Goal: Task Accomplishment & Management: Use online tool/utility

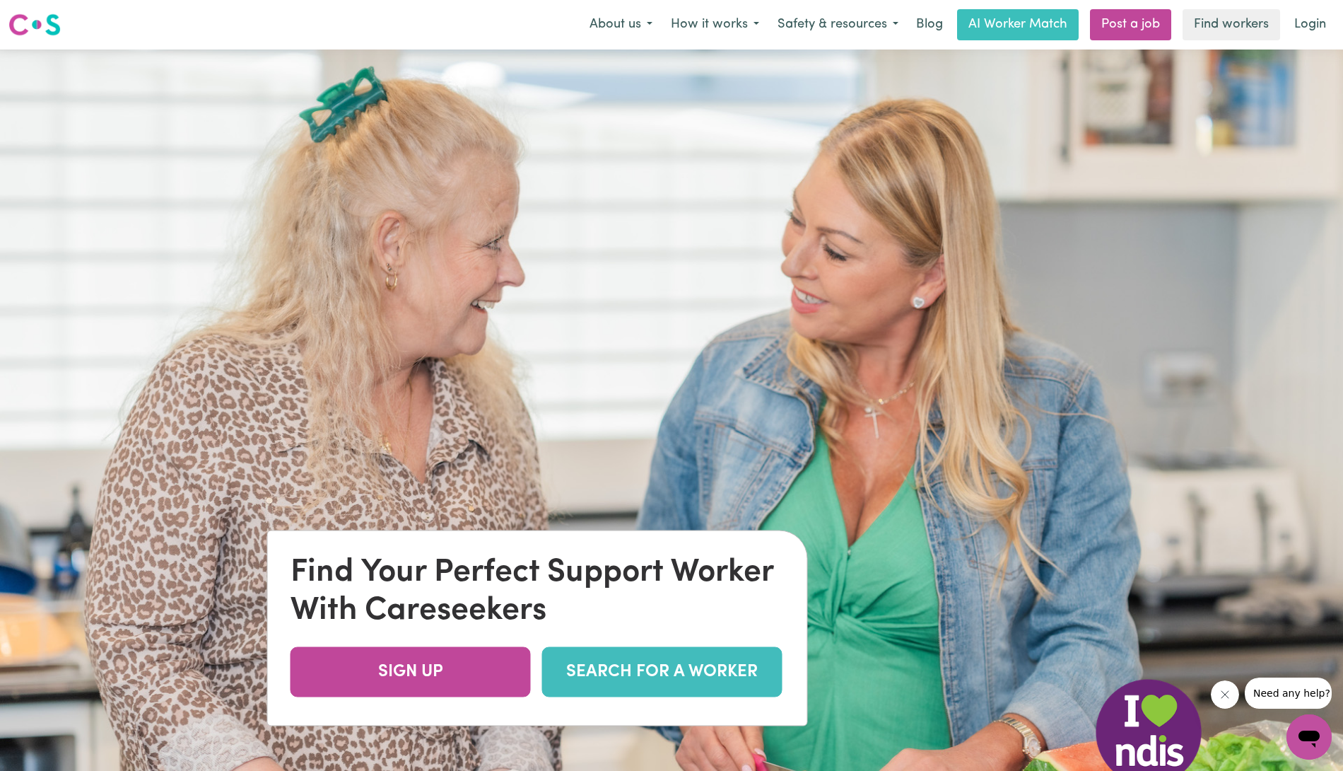
click at [705, 674] on link "SEARCH FOR A WORKER" at bounding box center [662, 671] width 240 height 50
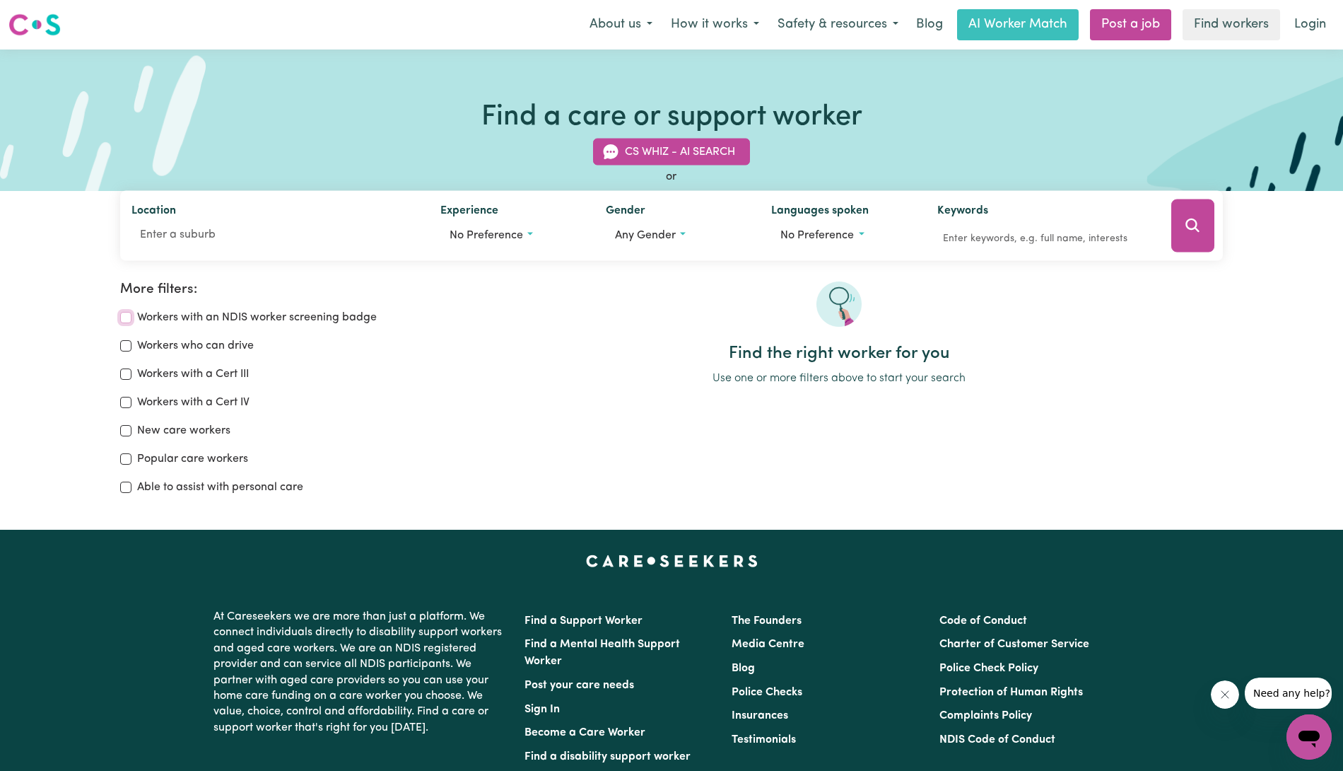
click at [129, 314] on input "Workers with an NDIS worker screening badge" at bounding box center [125, 317] width 11 height 11
checkbox input "true"
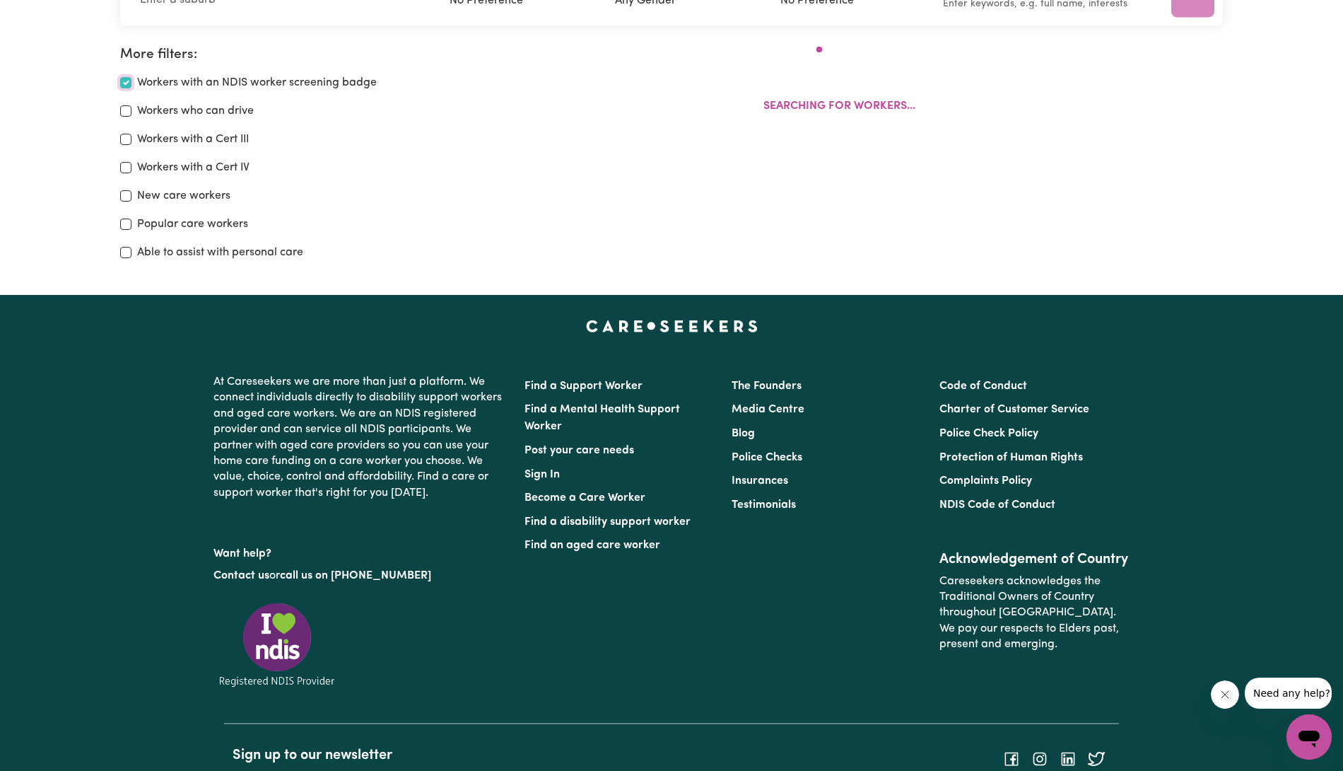
scroll to position [235, 0]
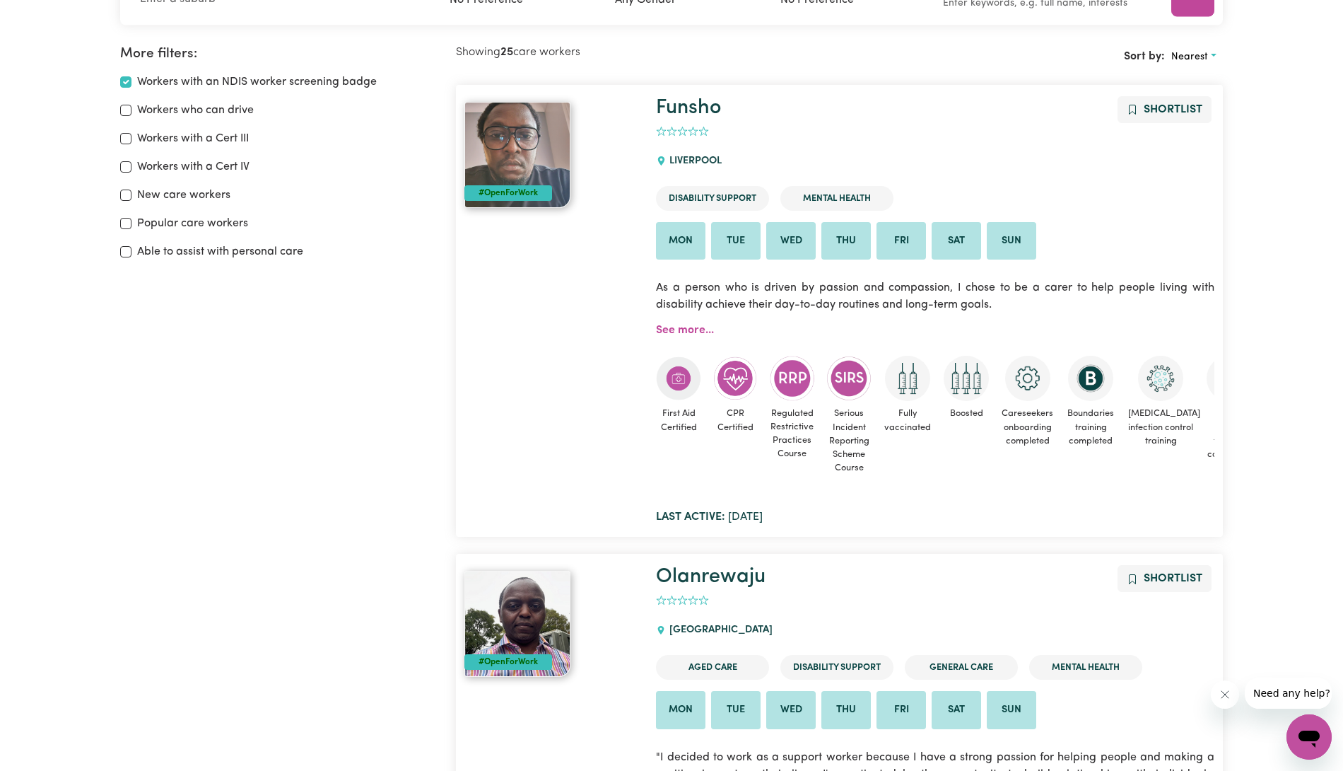
click at [125, 115] on div "Workers who can drive" at bounding box center [279, 110] width 319 height 17
click at [131, 116] on div "Workers who can drive" at bounding box center [279, 110] width 319 height 17
click at [131, 112] on div "Workers who can drive" at bounding box center [279, 110] width 319 height 17
click at [129, 110] on input "Workers who can drive" at bounding box center [125, 110] width 11 height 11
checkbox input "true"
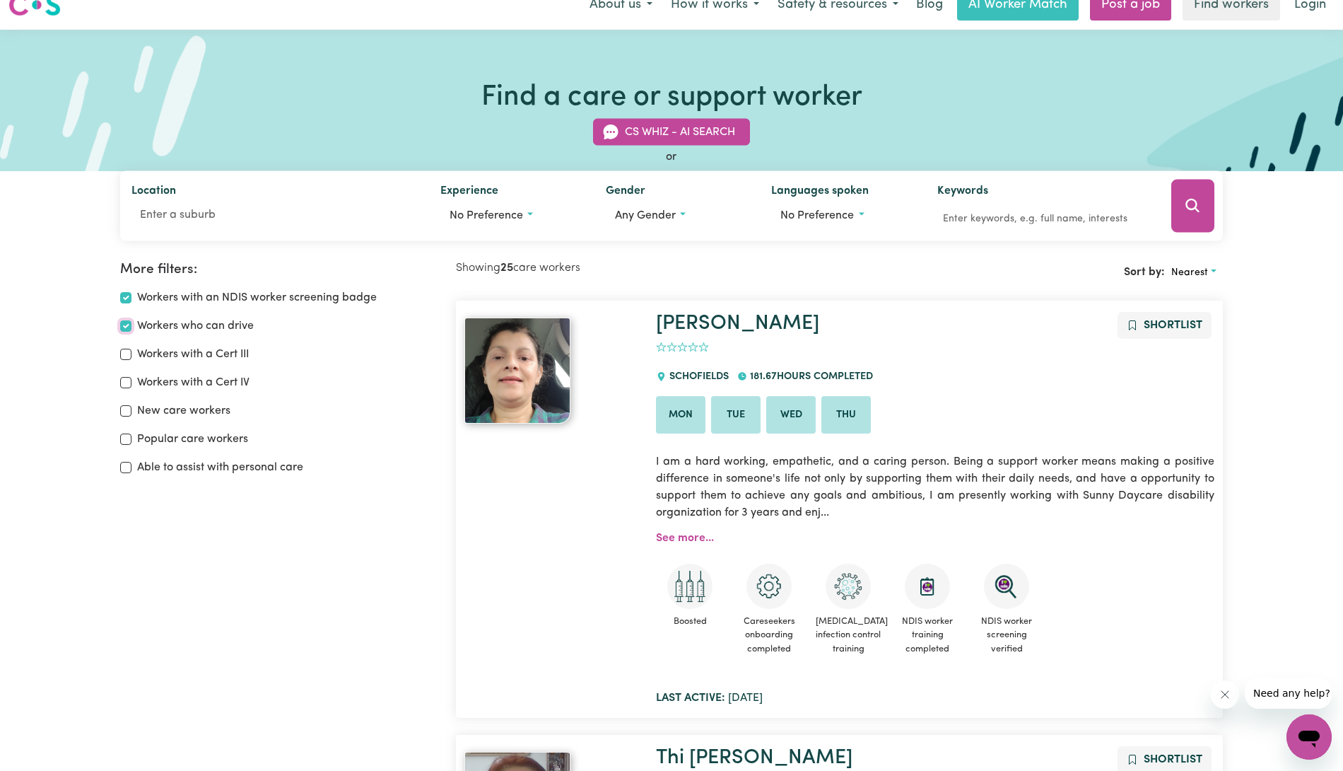
scroll to position [18, 0]
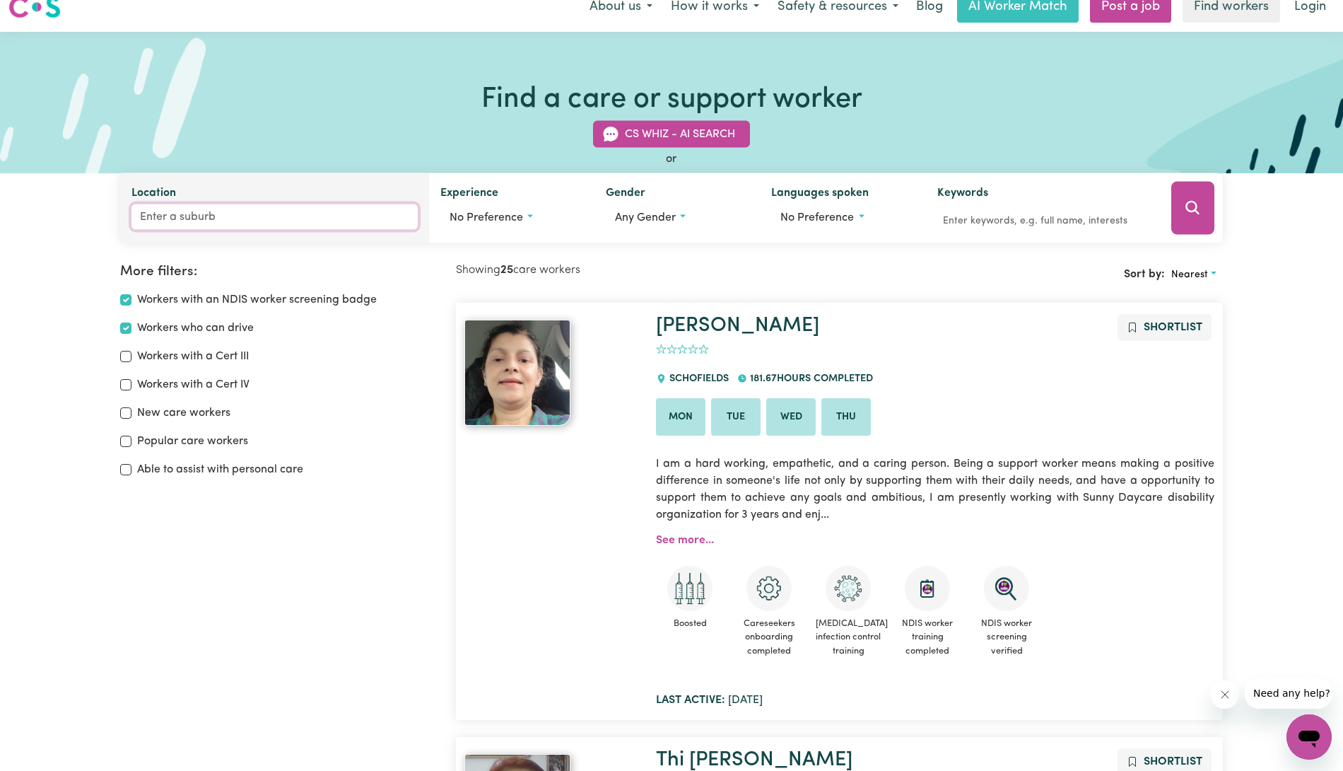
click at [328, 210] on input "Location" at bounding box center [274, 216] width 286 height 25
type input "Coona"
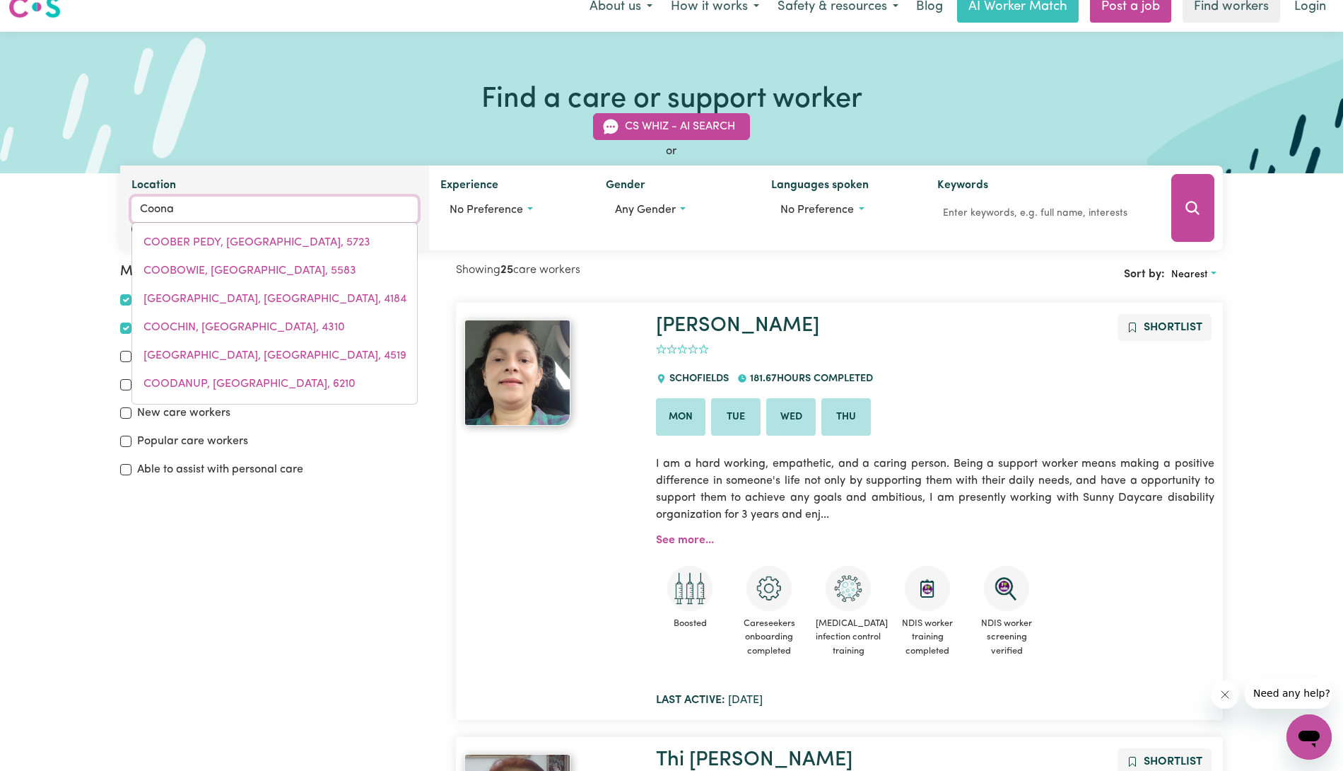
type input "CoonaBARABRAN, New South Wales, 2357"
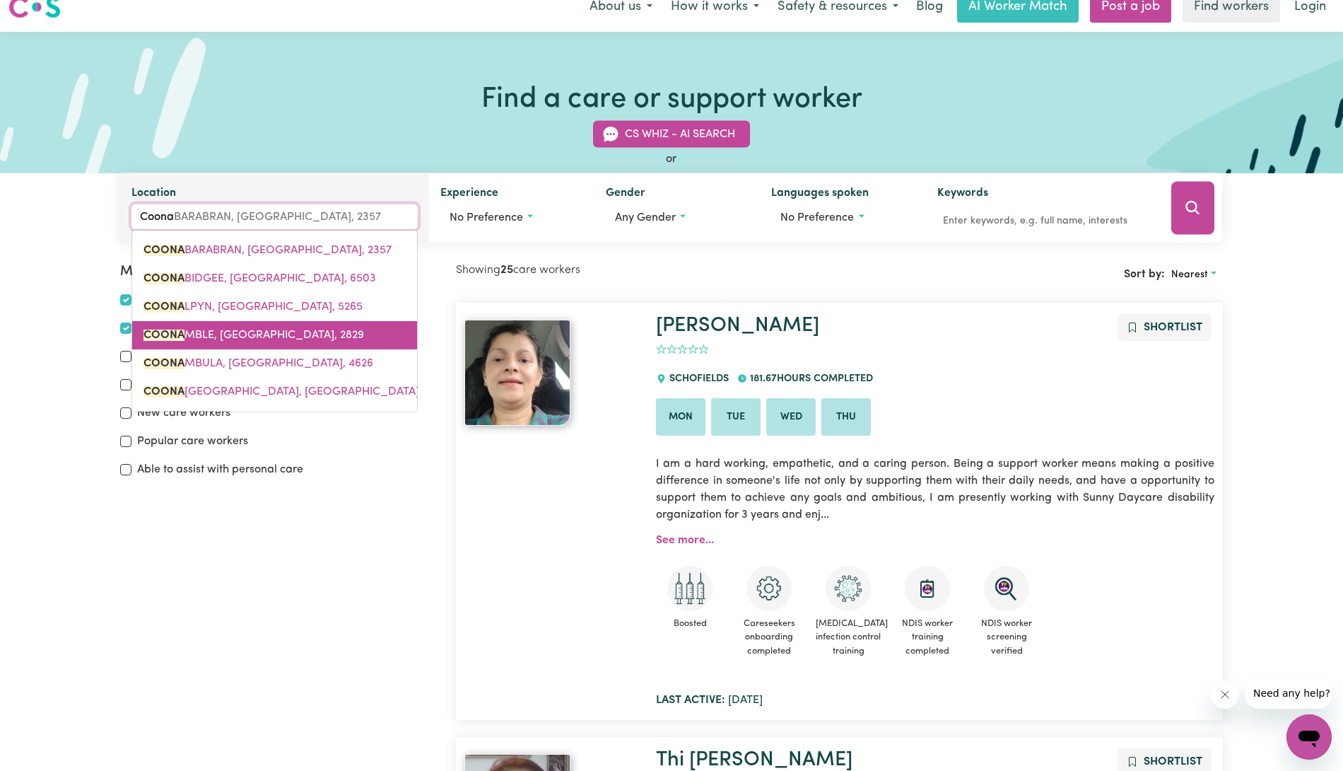
click at [247, 326] on link "COONA MBLE, New South Wales, 2829" at bounding box center [274, 335] width 285 height 28
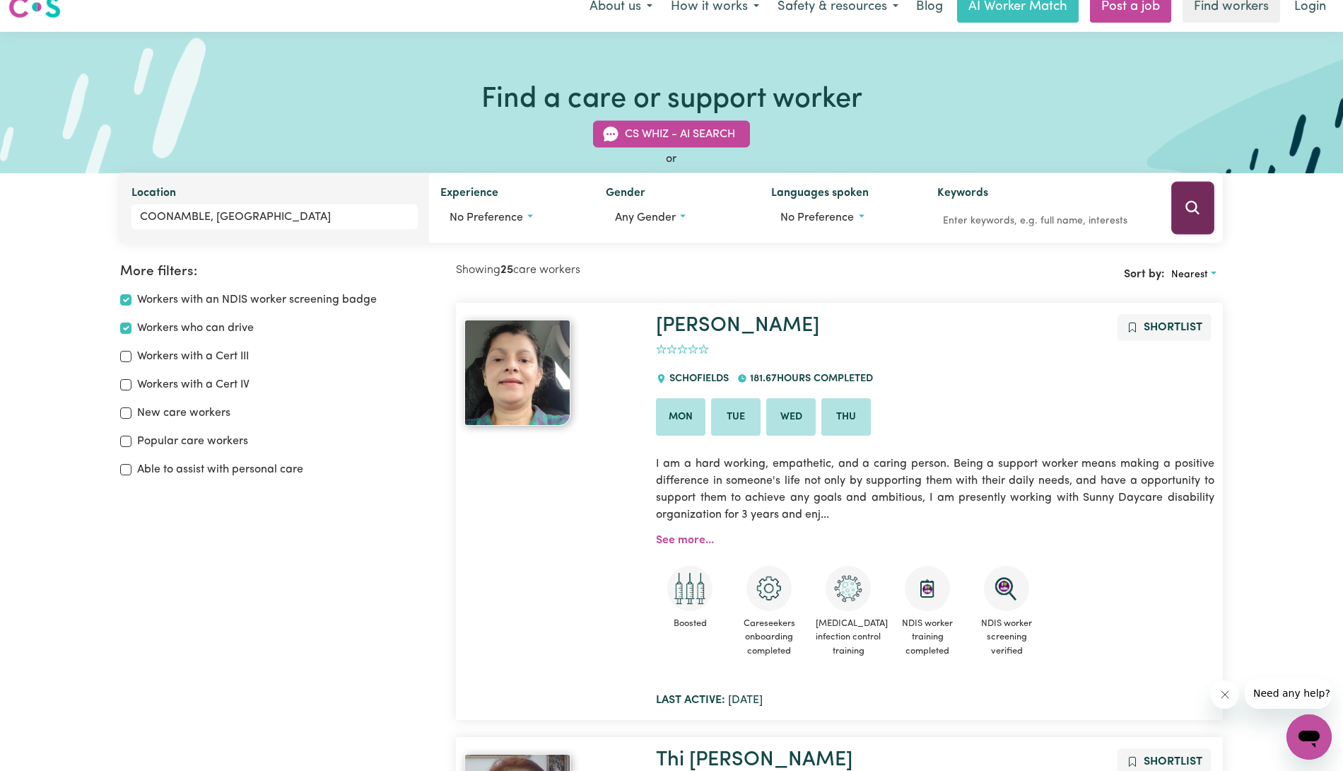
click at [1183, 214] on button "Search" at bounding box center [1192, 208] width 43 height 53
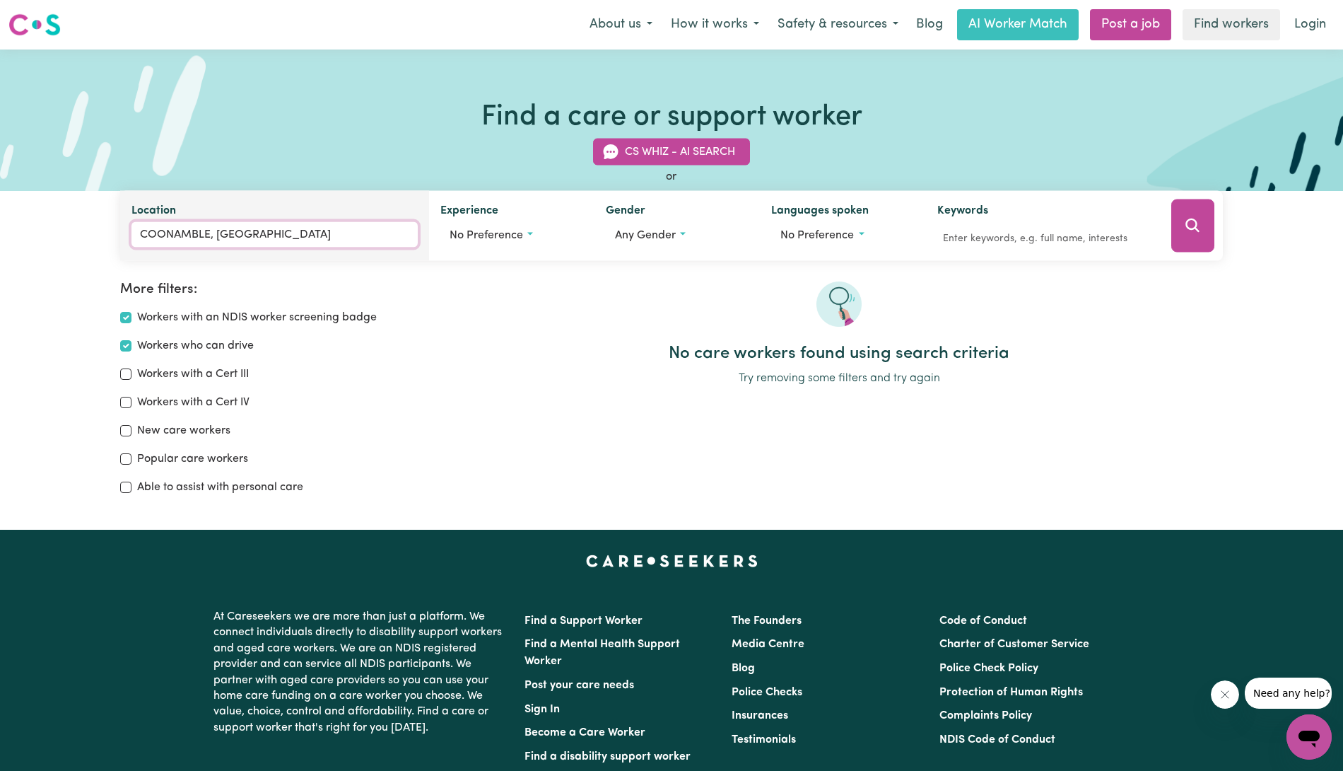
click at [349, 242] on input "COONAMBLE, New South Wales" at bounding box center [274, 234] width 286 height 25
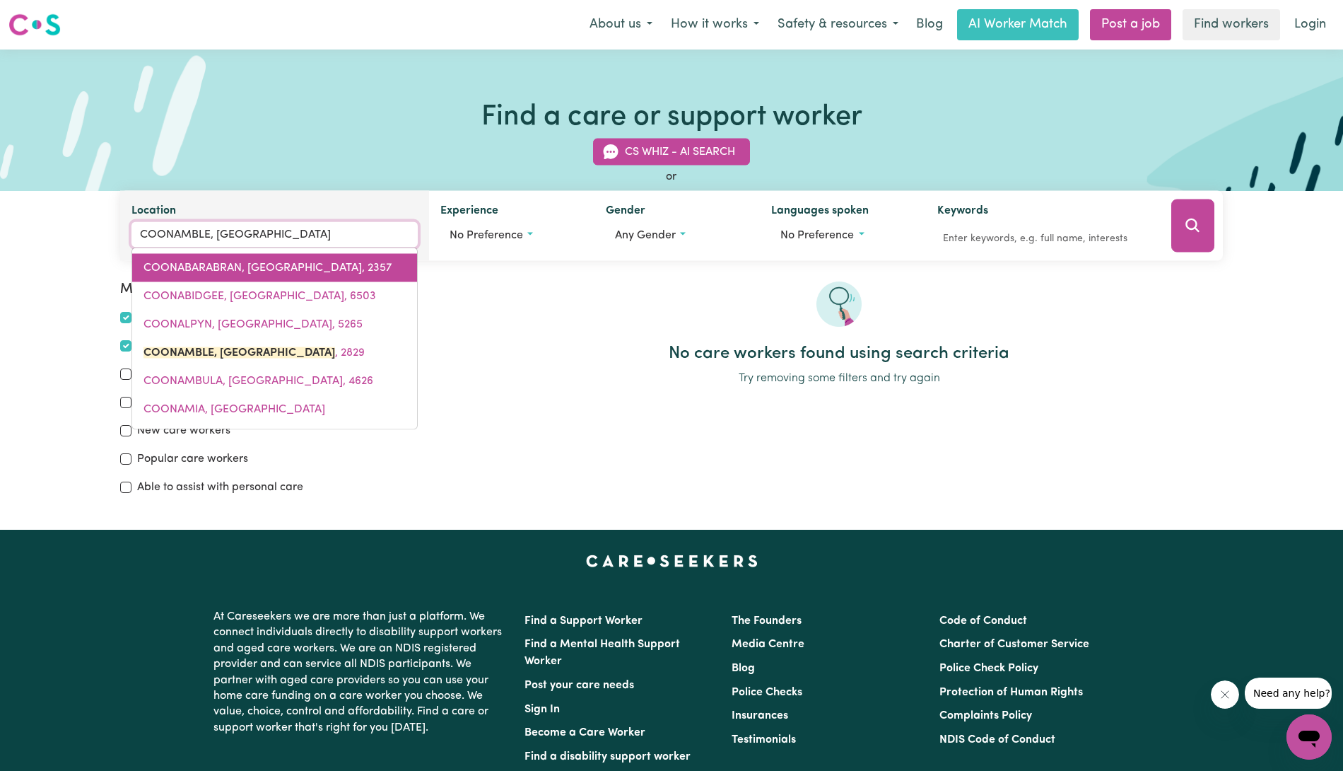
drag, startPoint x: 305, startPoint y: 288, endPoint x: 317, endPoint y: 264, distance: 26.9
click at [317, 264] on div "COONABARABRAN, New South Wales, 2357 COONABIDGEE, Western Australia, 6503 COONA…" at bounding box center [274, 338] width 286 height 182
click at [317, 264] on span "COONABARABRAN, New South Wales, 2357" at bounding box center [268, 267] width 248 height 11
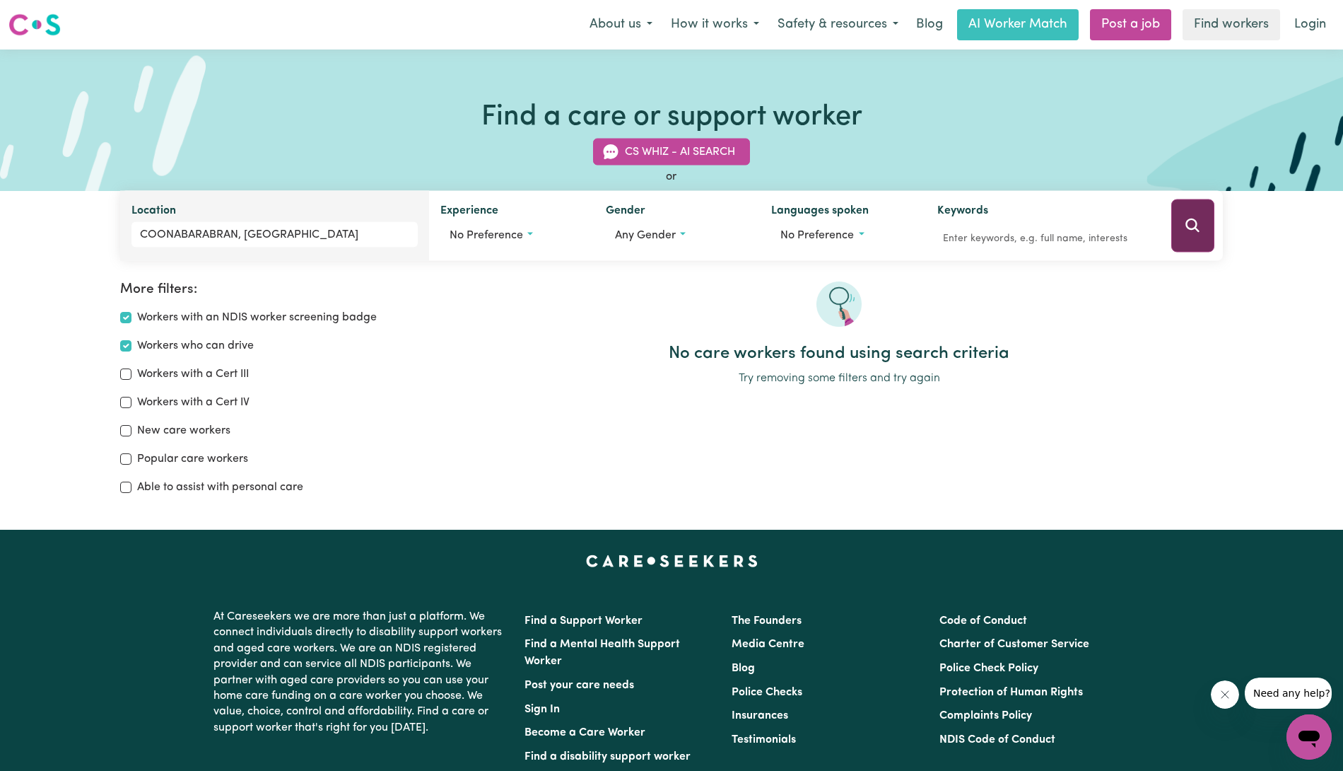
click at [1205, 237] on button "Search" at bounding box center [1192, 225] width 43 height 53
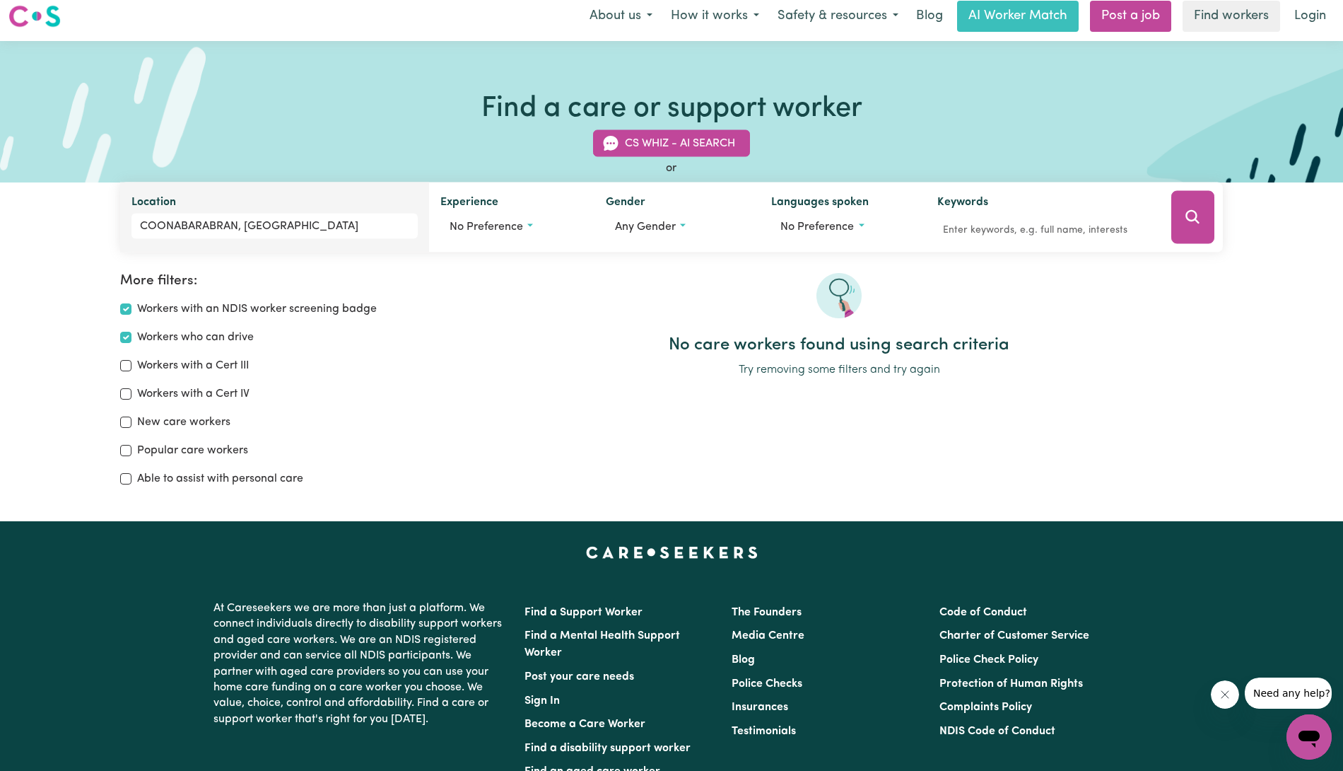
scroll to position [7, 0]
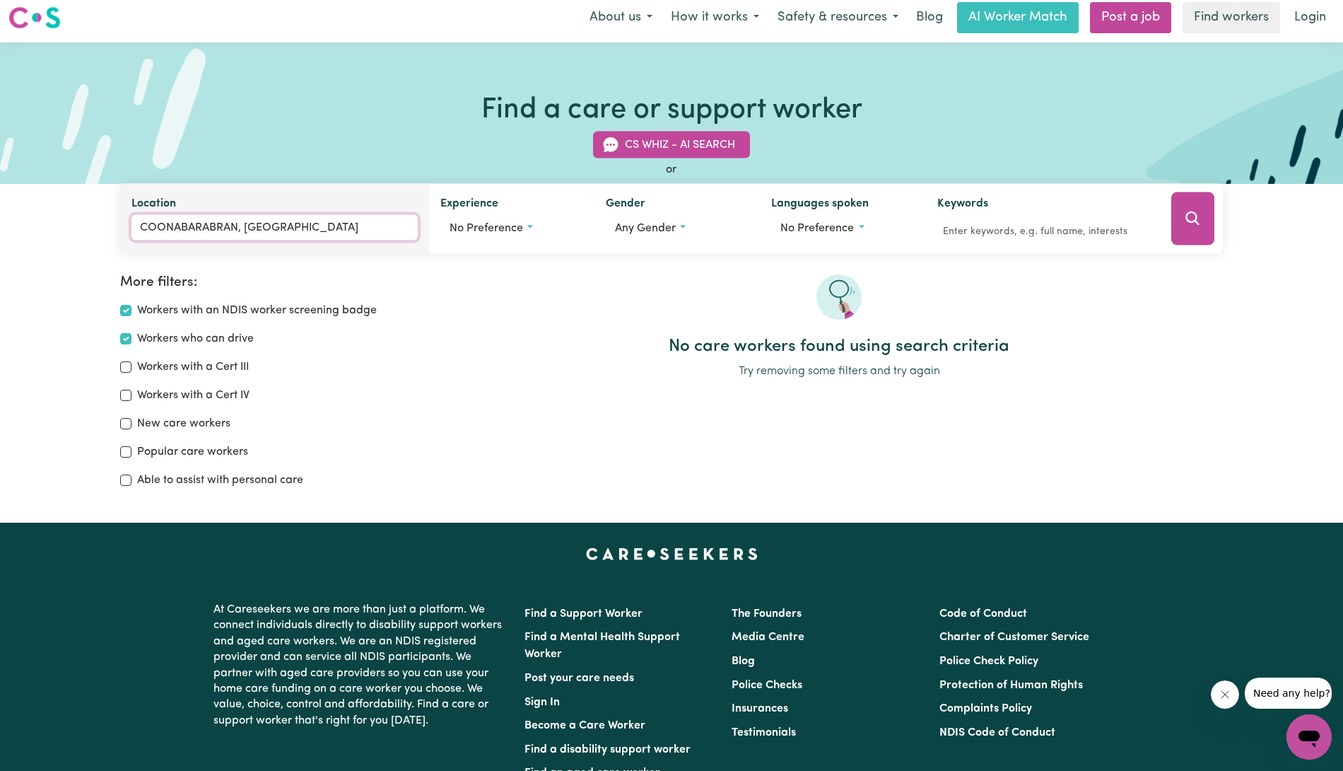
type input "COONABARABRAN, New South Wales, 2357"
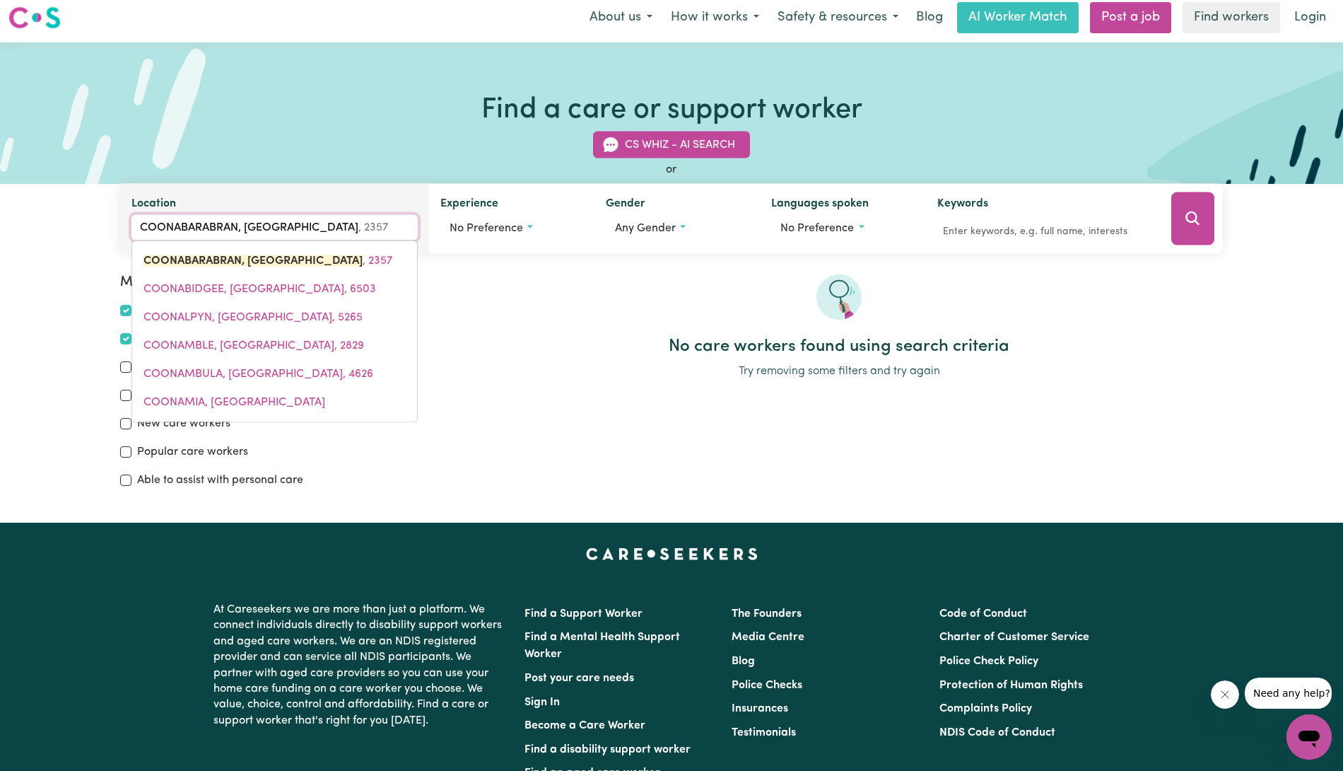
click at [376, 237] on input "COONABARABRAN, New South Wales" at bounding box center [274, 227] width 286 height 25
type input "COONABARABRAN, New South Walesw"
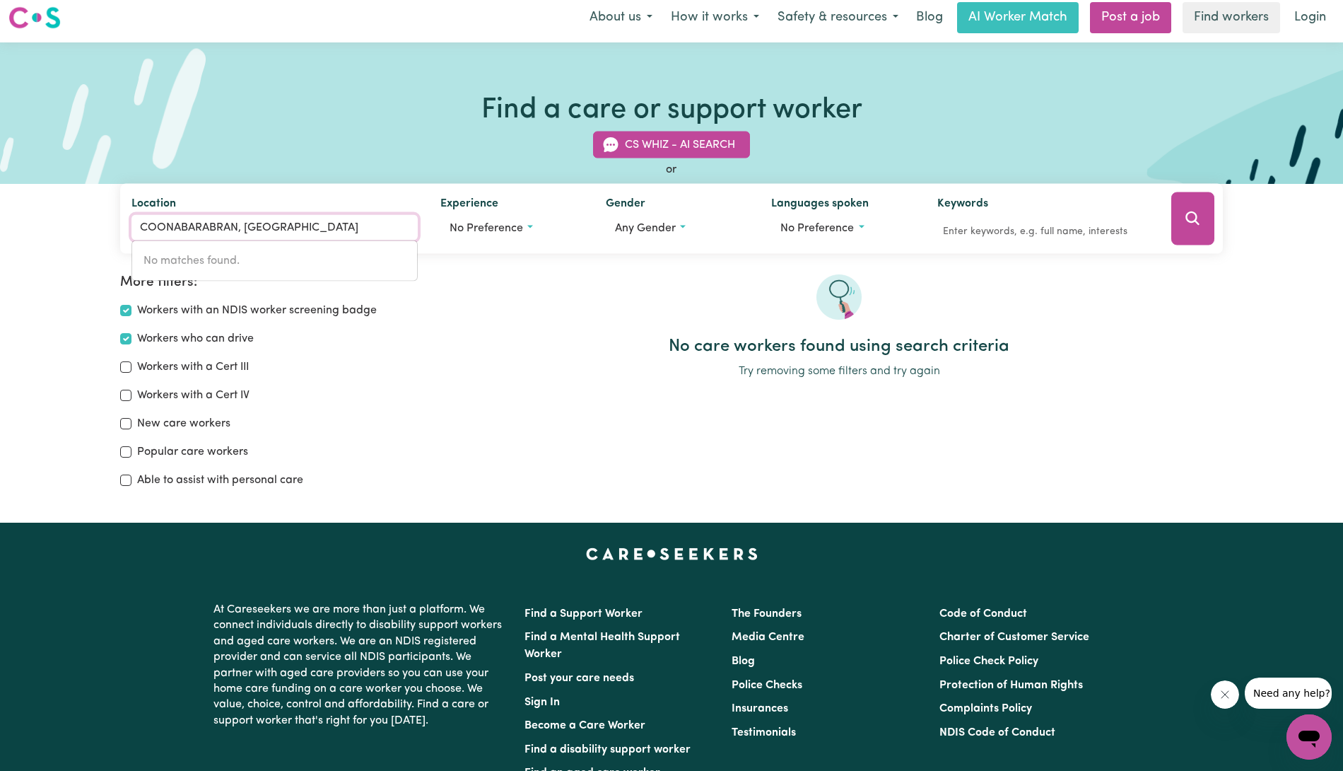
drag, startPoint x: 377, startPoint y: 225, endPoint x: 95, endPoint y: 206, distance: 282.7
click at [95, 204] on div "CS Whiz - AI Search or Location COONABARABRAN, New South Walesw No matches foun…" at bounding box center [671, 184] width 1343 height 139
type input "Gil"
type input "Gil GIL, Victoria, 3480"
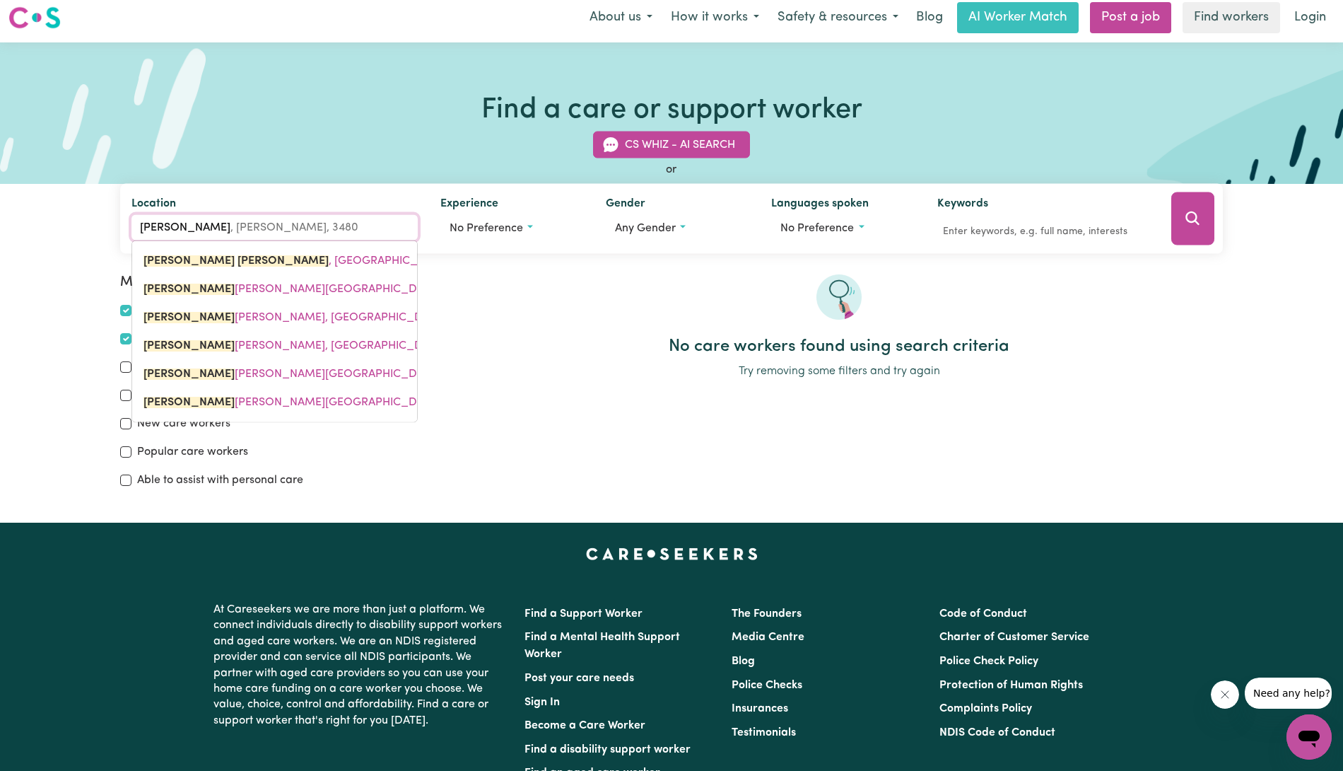
type input "Gilg"
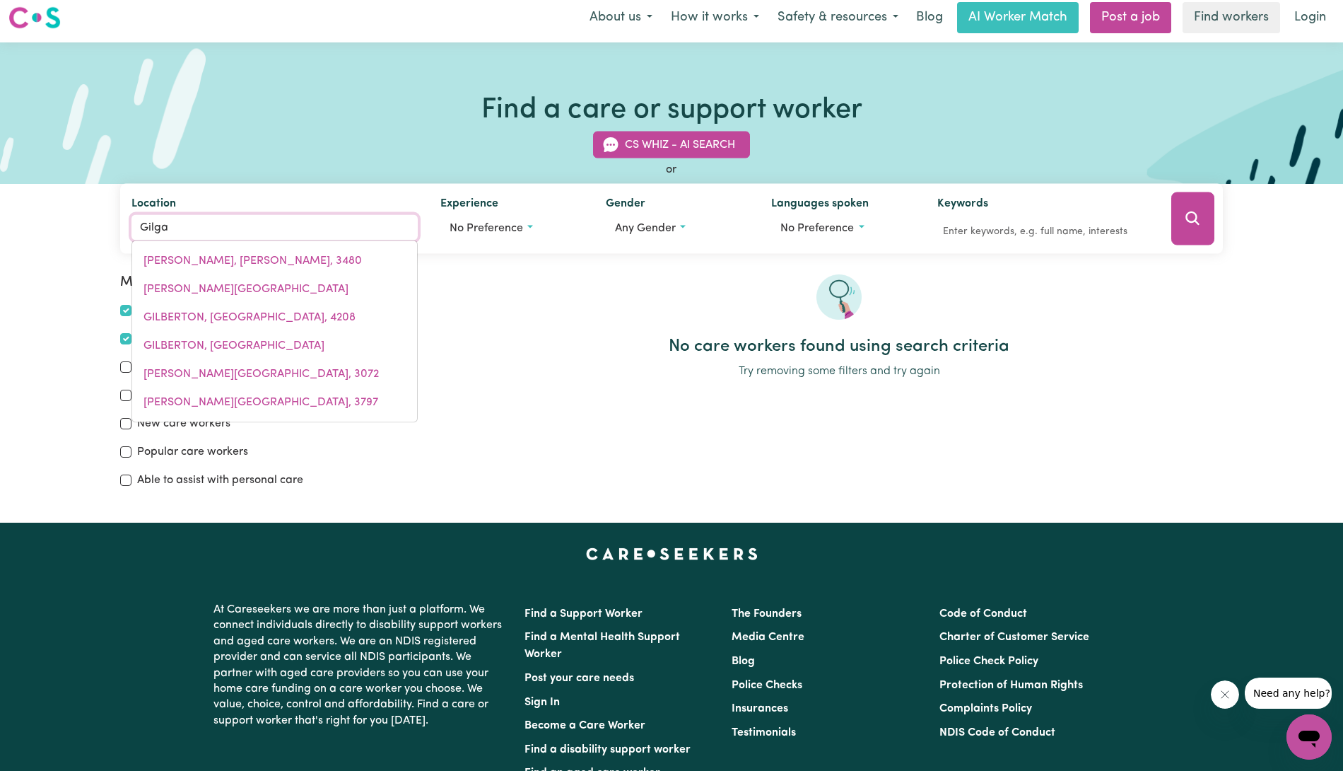
type input "Gilgan"
type input "GilganDRA, New South Wales, 2827"
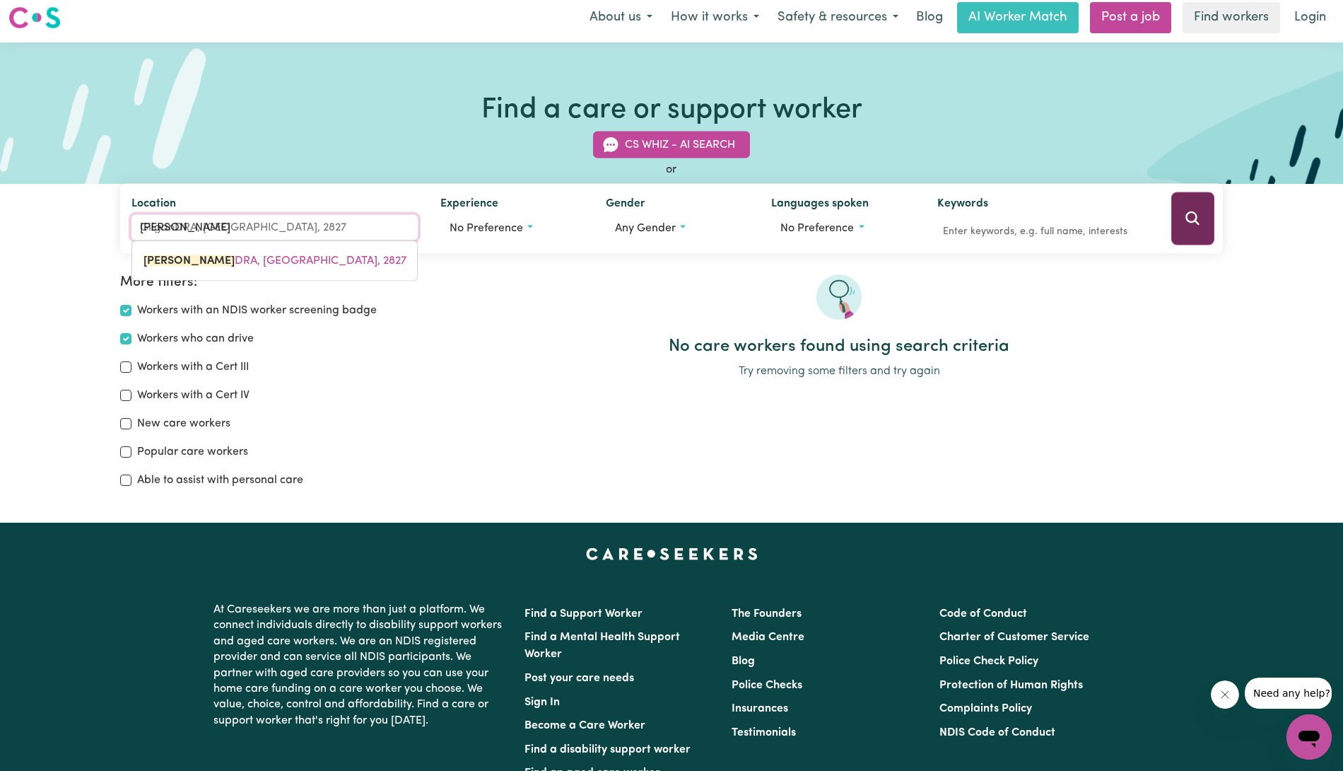
type input "Gilgan"
click at [1194, 217] on icon "Search" at bounding box center [1192, 218] width 17 height 17
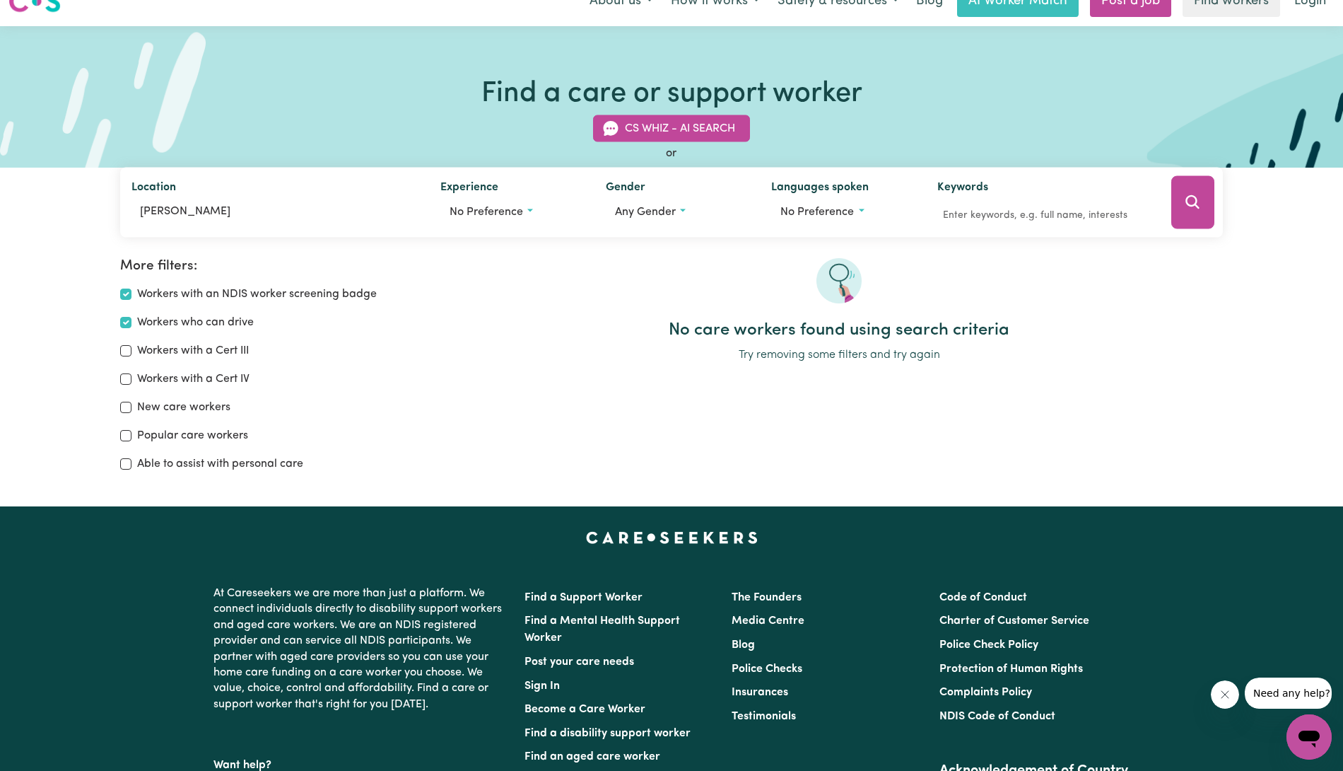
scroll to position [0, 0]
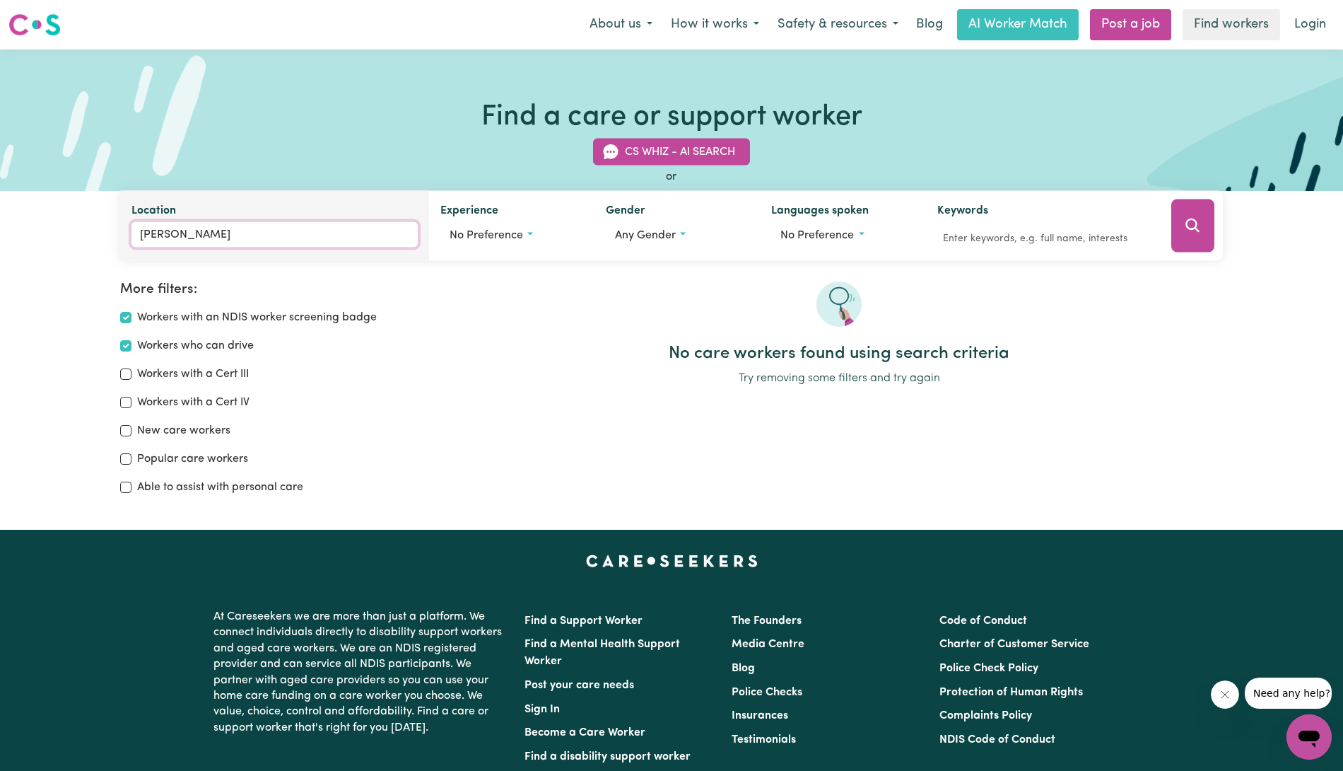
type input "GilganDRA, New South Wales, 2827"
drag, startPoint x: 218, startPoint y: 228, endPoint x: 18, endPoint y: 226, distance: 200.1
click at [18, 226] on div "CS Whiz - AI Search or Location Gilgan GilganDRA, New South Wales, 2827 GILGAN …" at bounding box center [671, 191] width 1343 height 139
type input "warren"
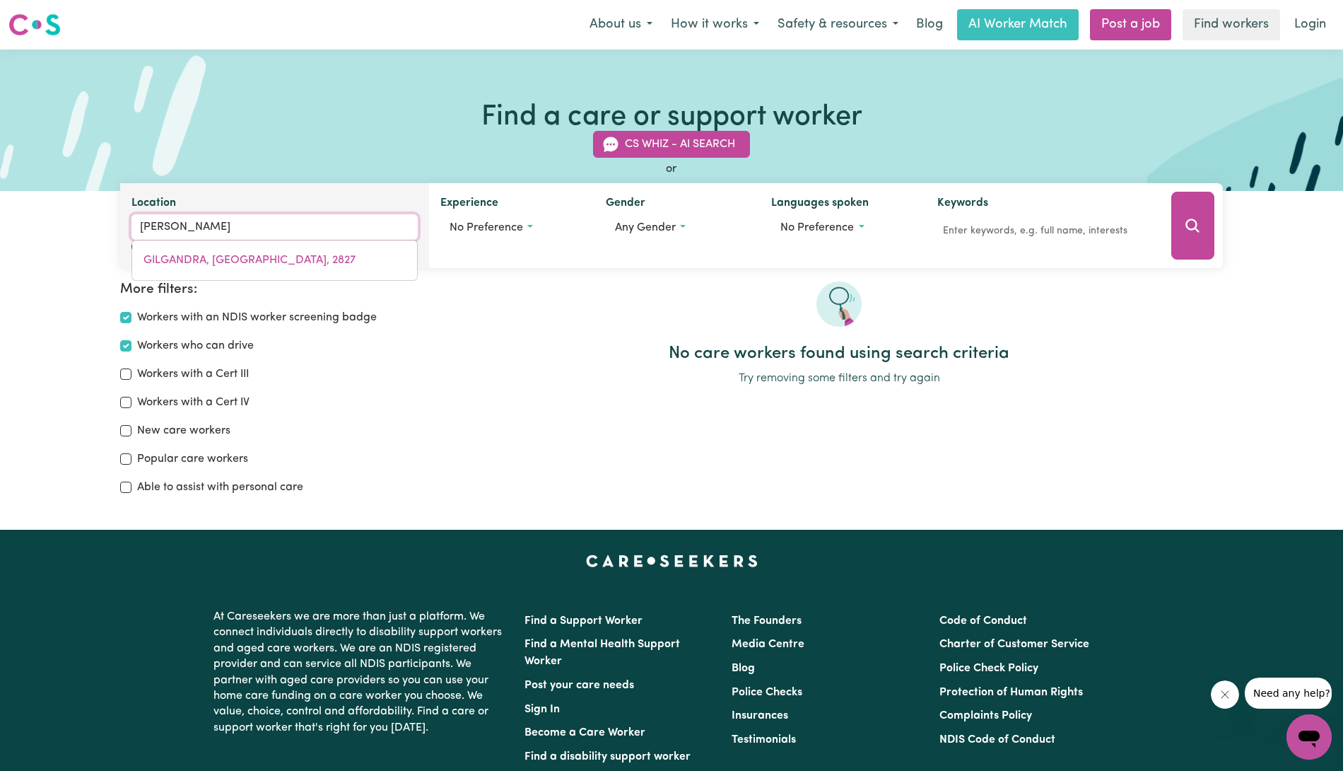
type input "warren, New South Wales, 2824"
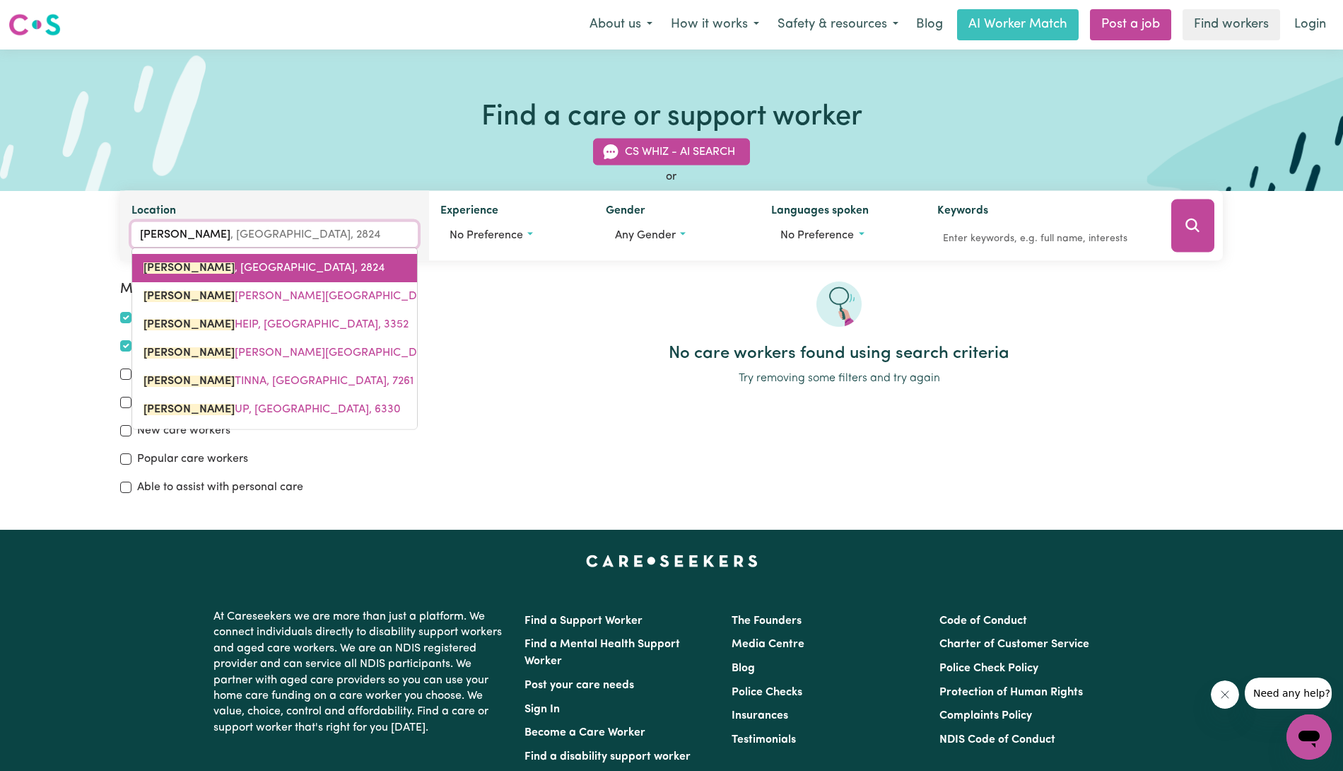
click at [179, 269] on mark "WARREN" at bounding box center [189, 267] width 91 height 11
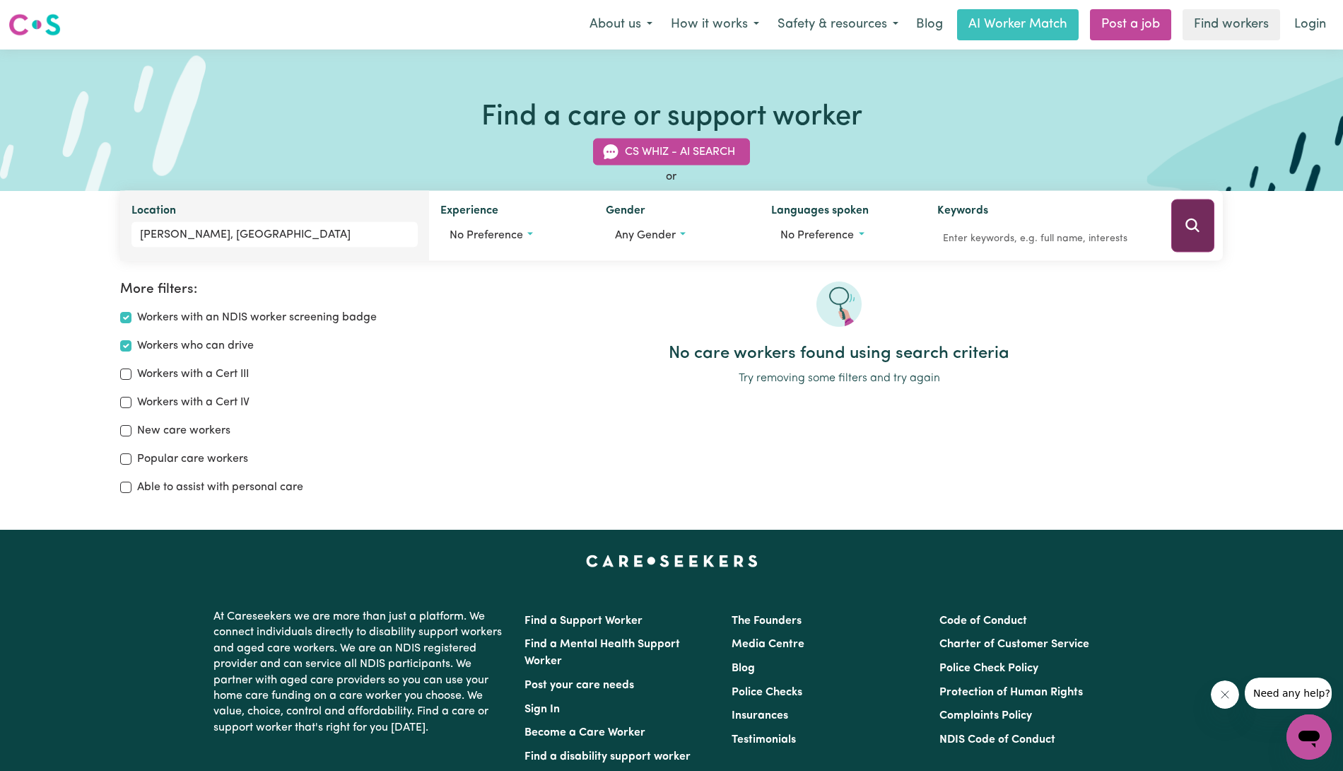
click at [1202, 246] on button "Search" at bounding box center [1192, 225] width 43 height 53
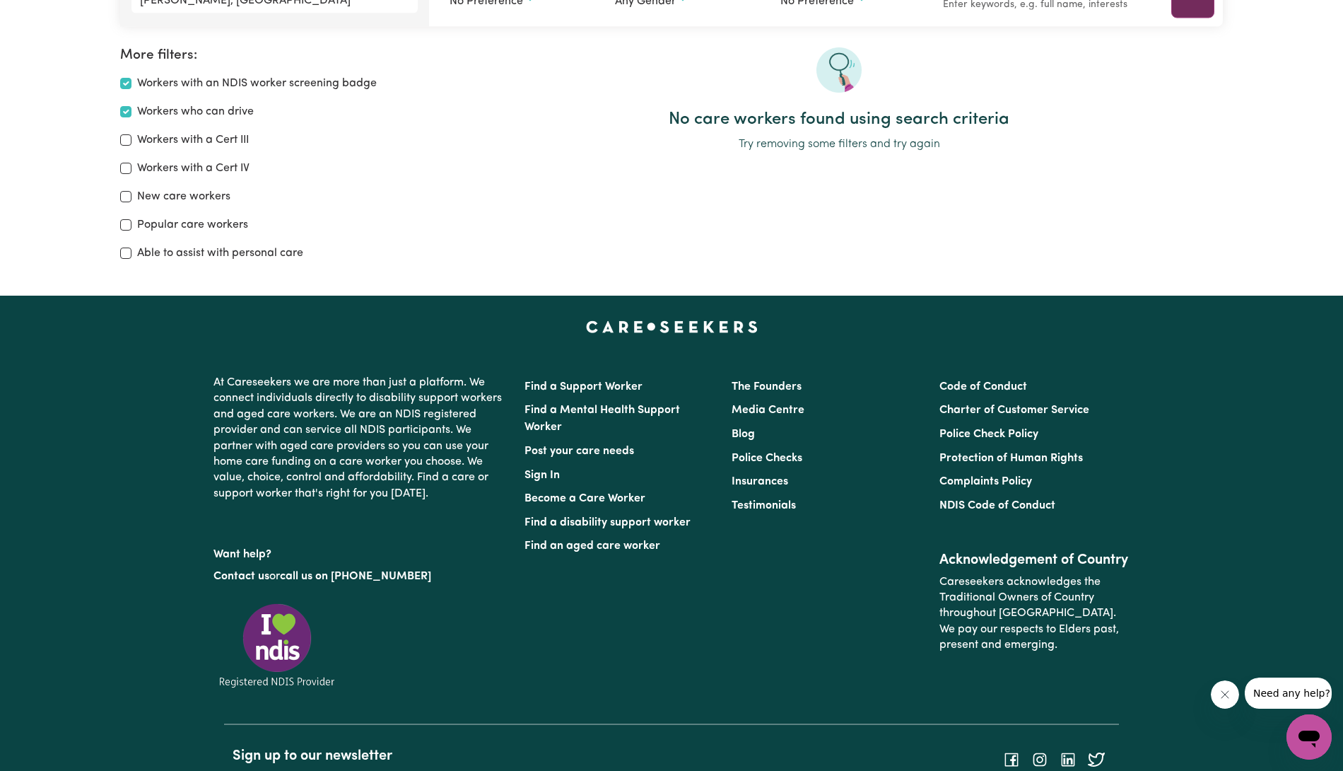
scroll to position [235, 0]
